Goal: Task Accomplishment & Management: Use online tool/utility

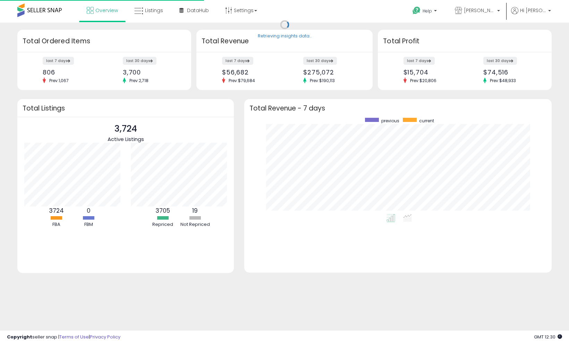
scroll to position [96, 293]
click at [150, 4] on link "Listings" at bounding box center [148, 10] width 39 height 21
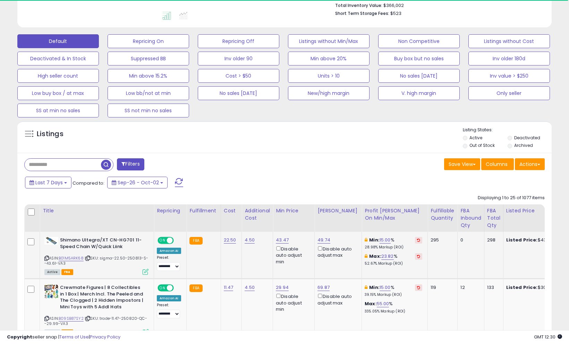
scroll to position [202, 0]
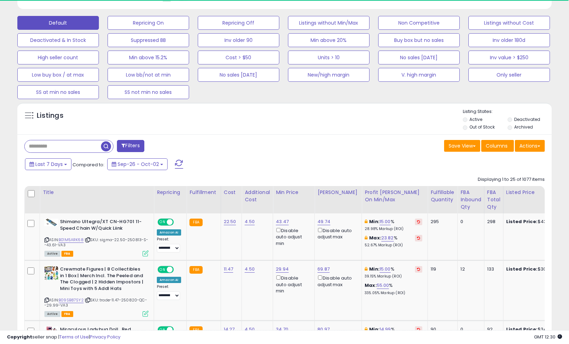
click at [133, 141] on button "Filters" at bounding box center [130, 146] width 27 height 12
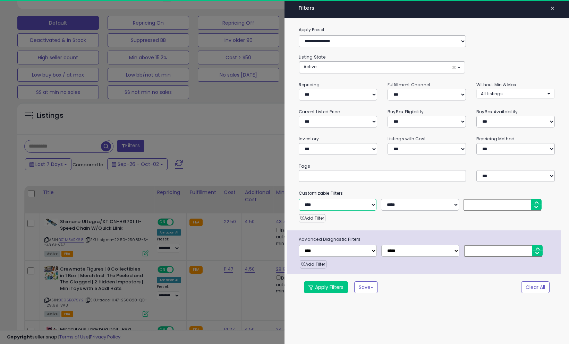
select select "**********"
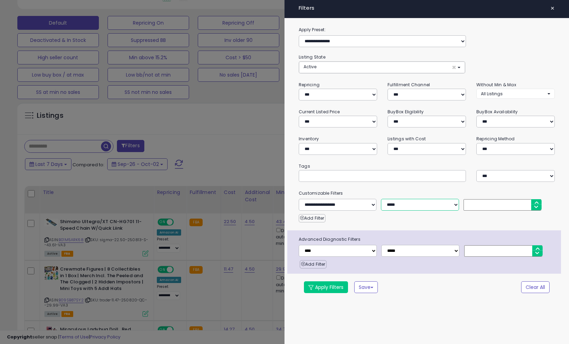
scroll to position [142, 309]
drag, startPoint x: 406, startPoint y: 195, endPoint x: 408, endPoint y: 203, distance: 8.5
click at [406, 195] on small "Customizable Filters" at bounding box center [426, 194] width 266 height 8
select select "*"
click at [471, 207] on input "number" at bounding box center [502, 204] width 78 height 11
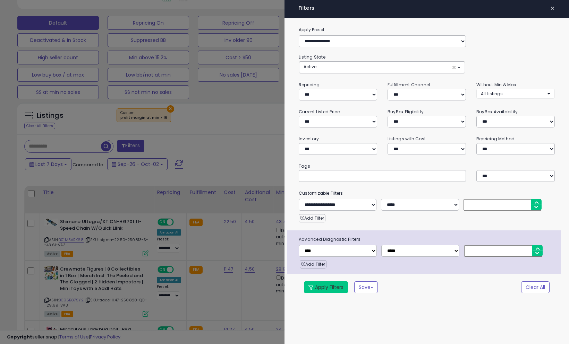
type input "**"
click at [339, 285] on button "Apply Filters" at bounding box center [326, 288] width 44 height 12
